Goal: Task Accomplishment & Management: Complete application form

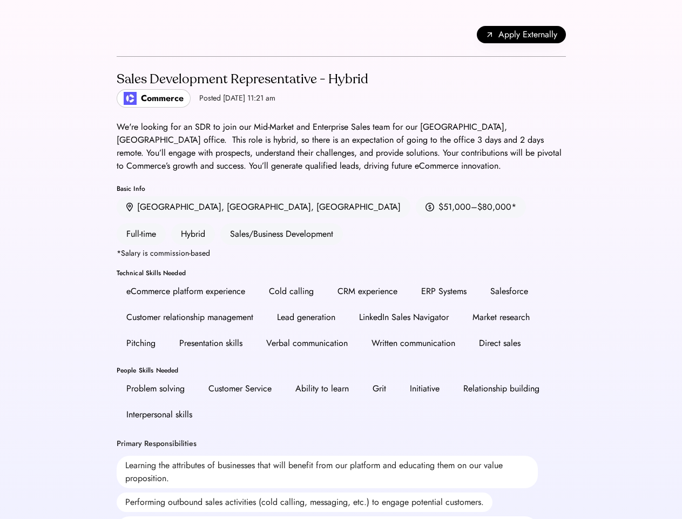
click at [341, 285] on div "CRM experience" at bounding box center [368, 291] width 60 height 13
click at [341, 35] on div "Apply Externally" at bounding box center [341, 35] width 449 height 44
click at [521, 35] on span "Apply Externally" at bounding box center [528, 34] width 59 height 13
click at [341, 306] on div "Lead generation" at bounding box center [306, 317] width 78 height 22
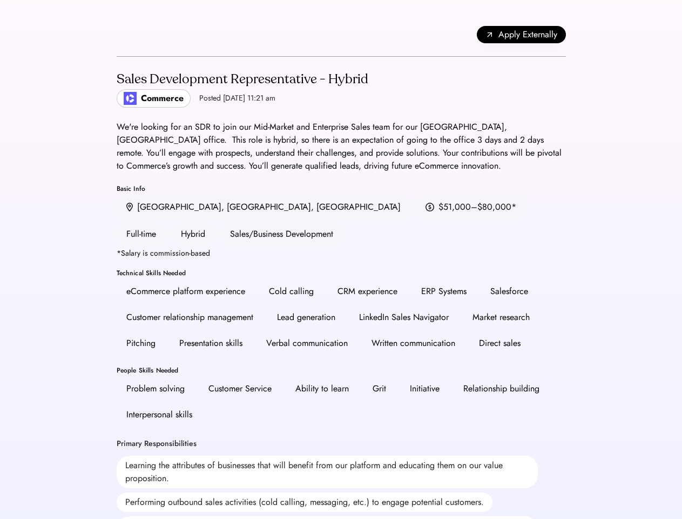
click at [341, 306] on div "Lead generation" at bounding box center [306, 317] width 78 height 22
click at [341, 89] on h2 "Sales Development Representative - Hybrid" at bounding box center [243, 79] width 252 height 19
click at [241, 89] on h2 "Sales Development Representative - Hybrid" at bounding box center [243, 79] width 252 height 19
click at [241, 79] on div "Sales Development Representative - Hybrid" at bounding box center [243, 79] width 252 height 17
click at [207, 98] on div "Posted [DATE] 11:21 am" at bounding box center [237, 98] width 76 height 11
